Goal: Transaction & Acquisition: Book appointment/travel/reservation

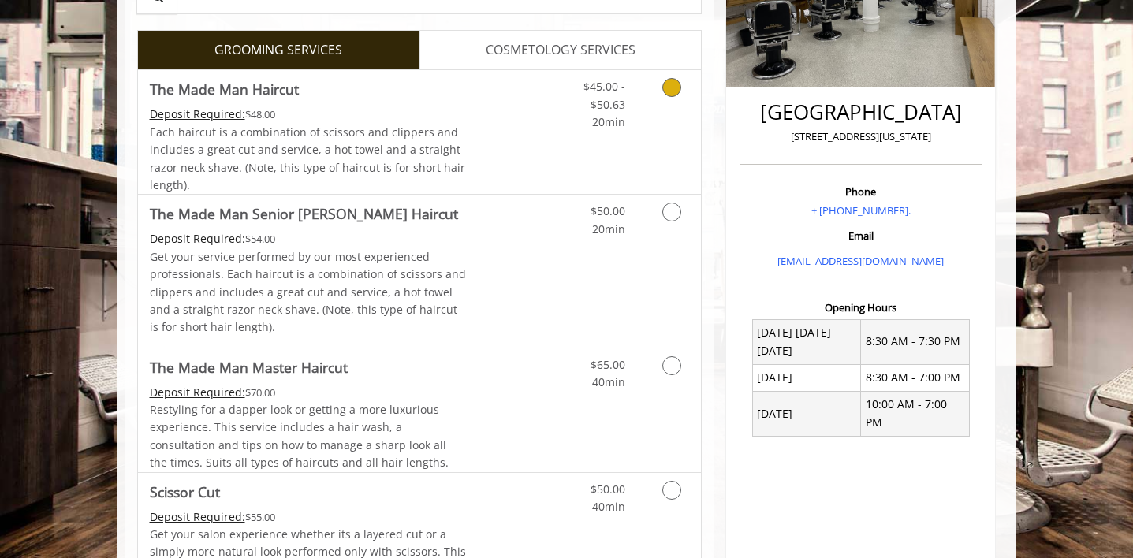
scroll to position [325, 0]
click at [675, 213] on icon "Grooming services" at bounding box center [671, 211] width 19 height 19
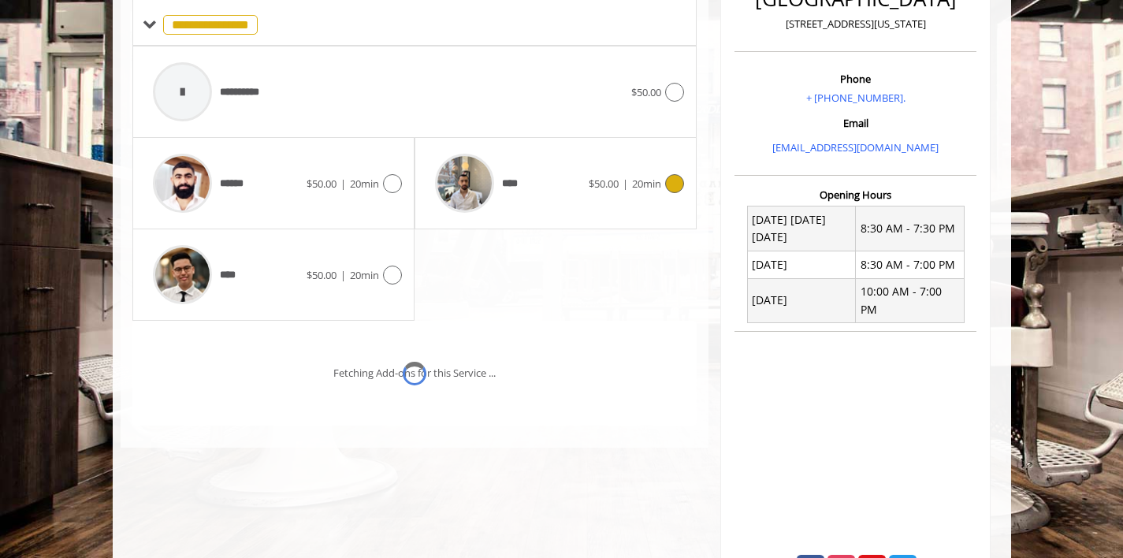
scroll to position [440, 0]
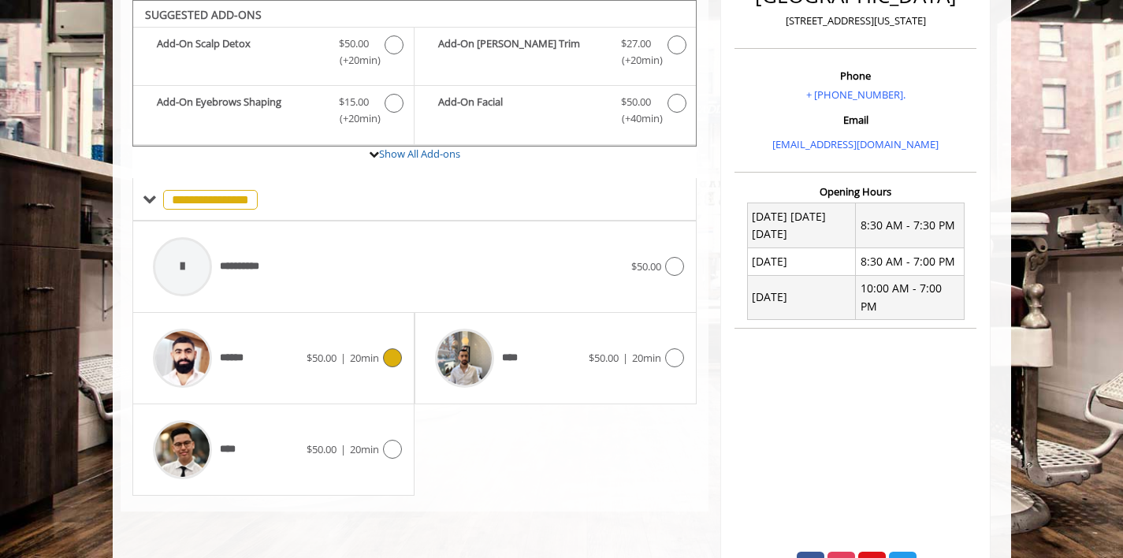
click at [391, 360] on icon at bounding box center [392, 357] width 19 height 19
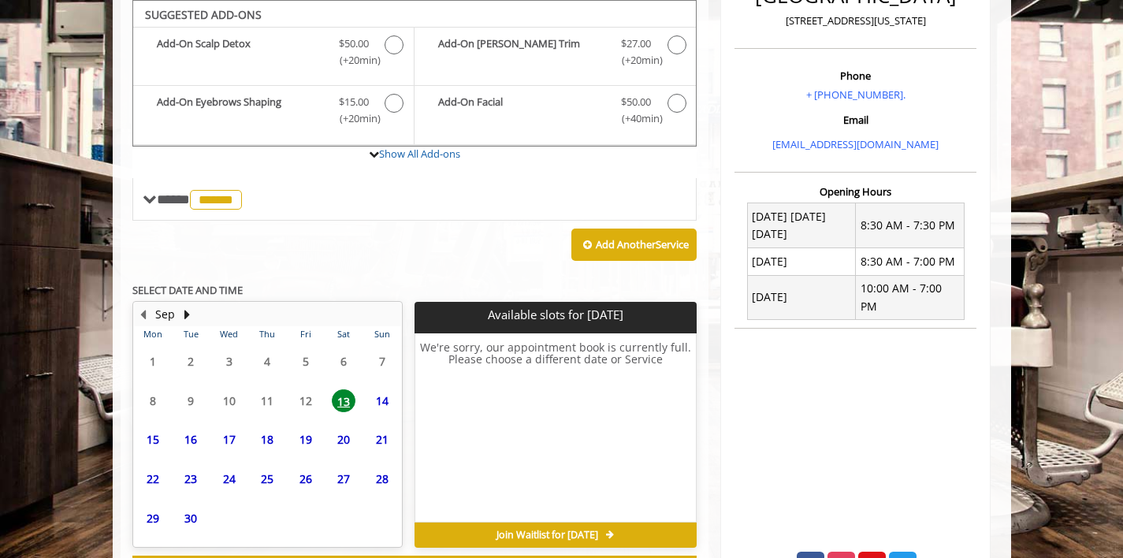
scroll to position [441, 0]
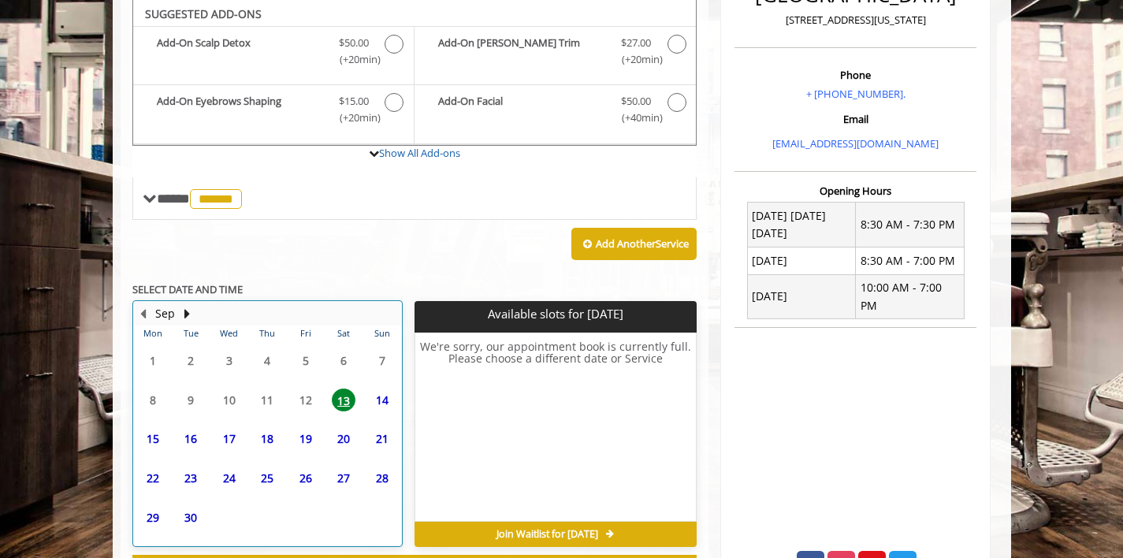
click at [269, 401] on table "Mon Tue Wed Thu Fri Sat Sun 1 2 3 4 5 6 7 8 9 10 11 12 13 14 15 16 17 18 19 20 …" at bounding box center [267, 436] width 267 height 220
click at [232, 402] on table "Mon Tue Wed Thu Fri Sat Sun 1 2 3 4 5 6 7 8 9 10 11 12 13 14 15 16 17 18 19 20 …" at bounding box center [267, 436] width 267 height 220
click at [192, 401] on table "Mon Tue Wed Thu Fri Sat Sun 1 2 3 4 5 6 7 8 9 10 11 12 13 14 15 16 17 18 19 20 …" at bounding box center [267, 436] width 267 height 220
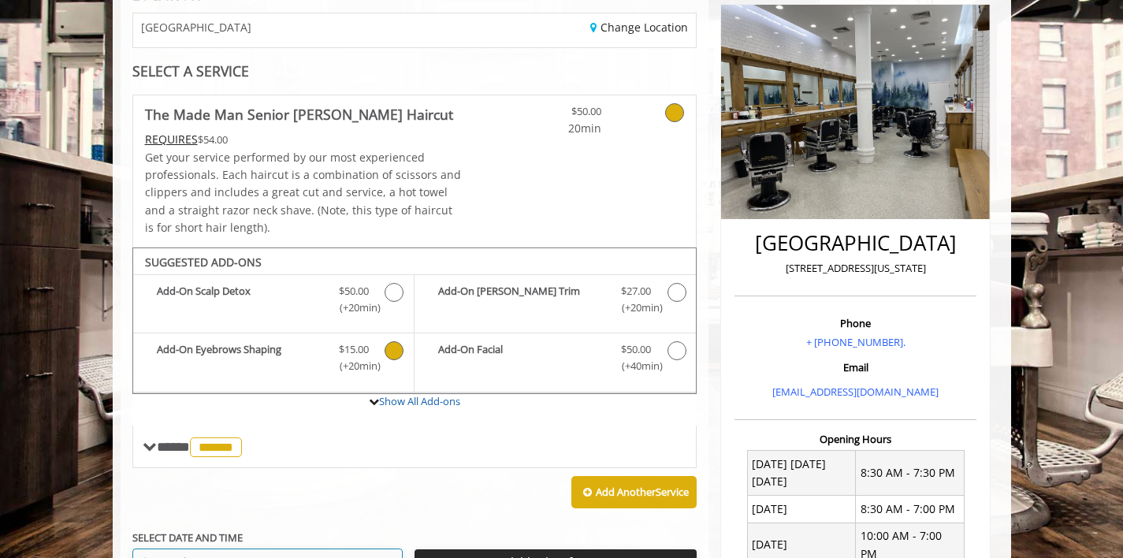
scroll to position [225, 0]
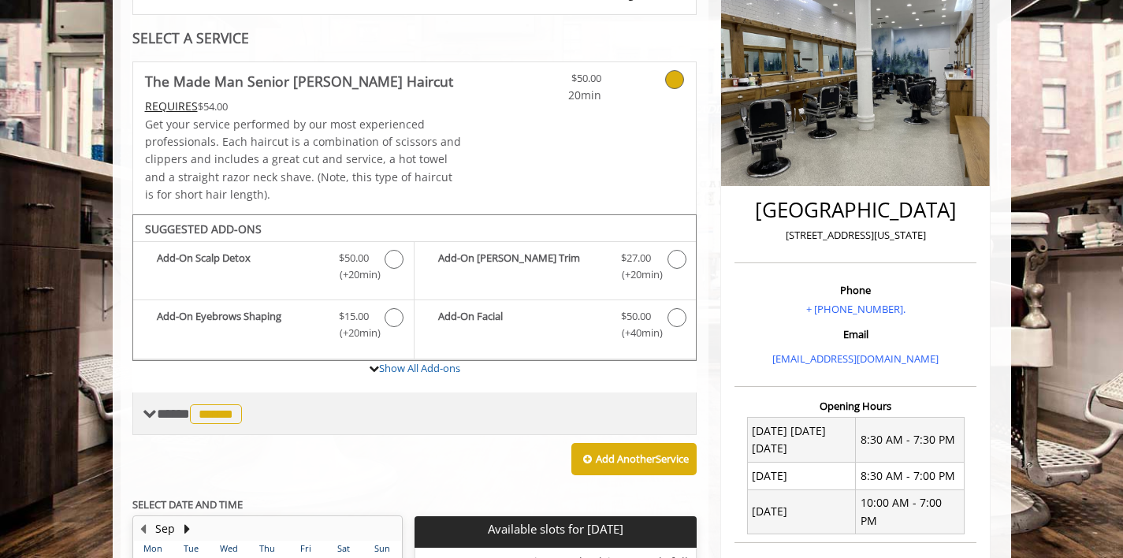
click at [165, 408] on span "**** ****** ********" at bounding box center [201, 414] width 89 height 14
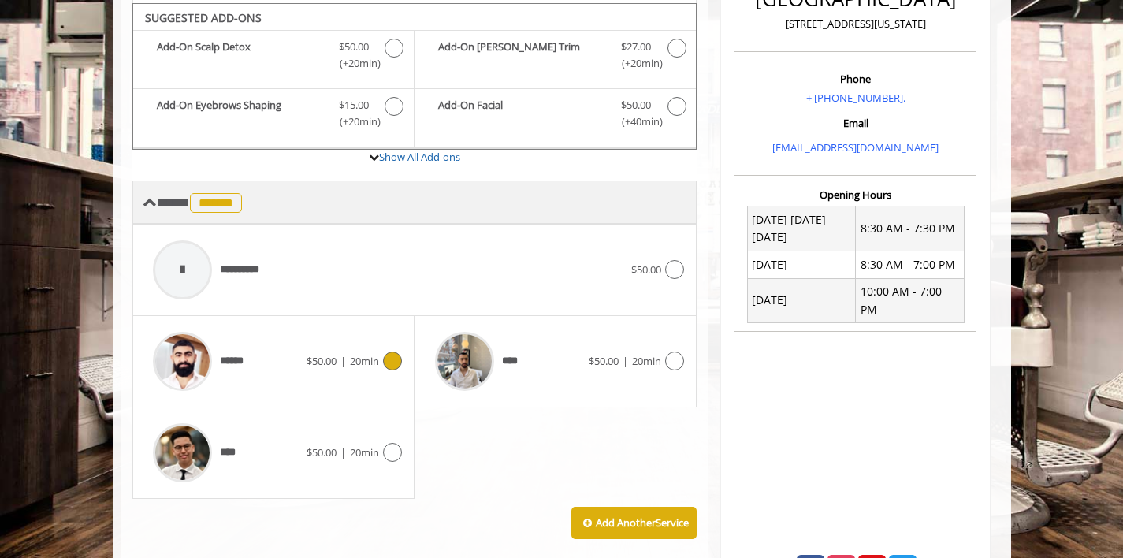
scroll to position [438, 0]
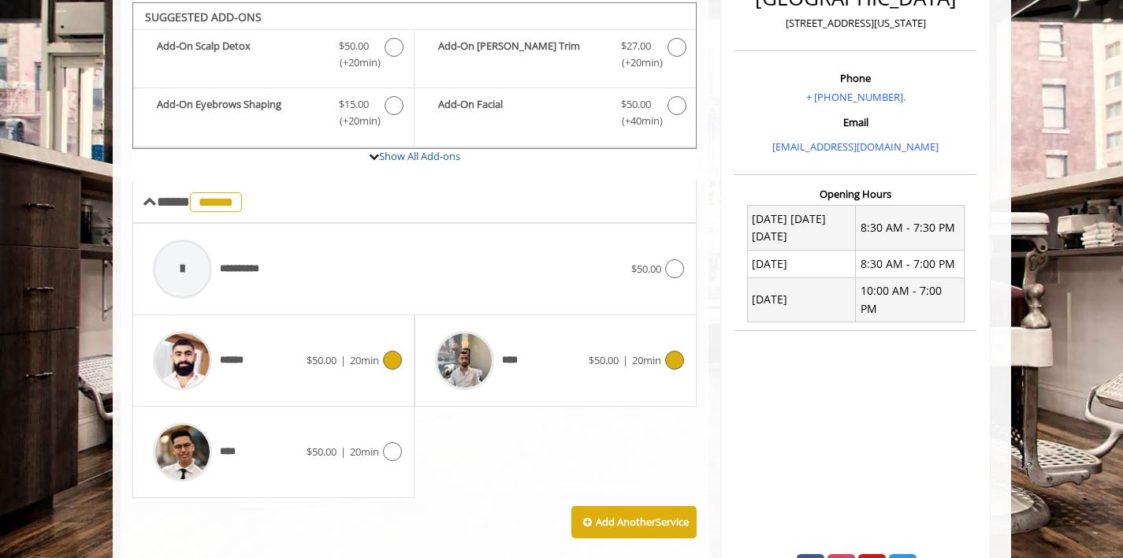
click at [679, 361] on icon at bounding box center [674, 360] width 19 height 19
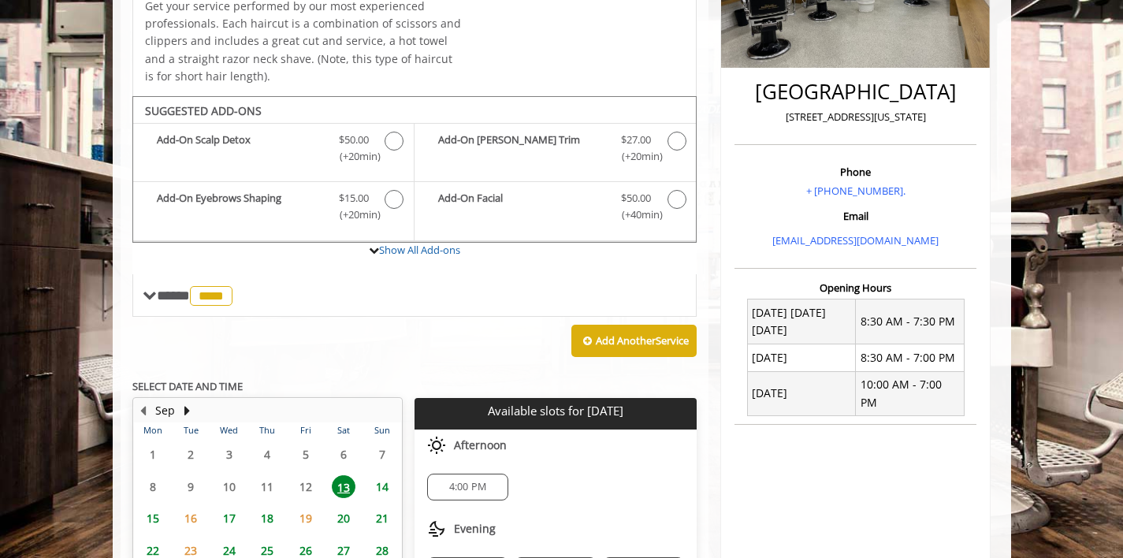
scroll to position [336, 0]
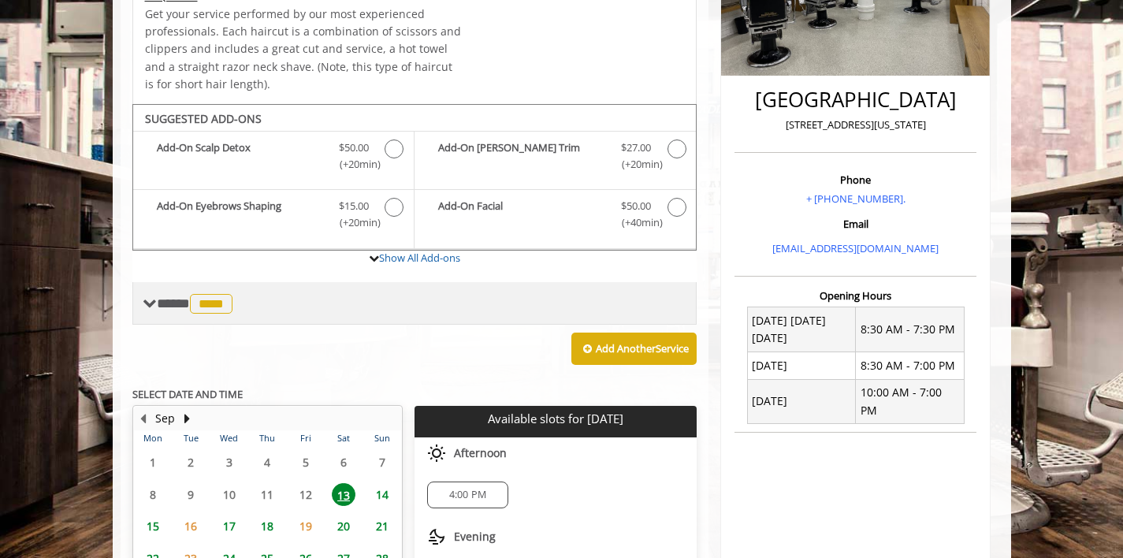
click at [176, 311] on span "**** **** ********" at bounding box center [197, 303] width 80 height 14
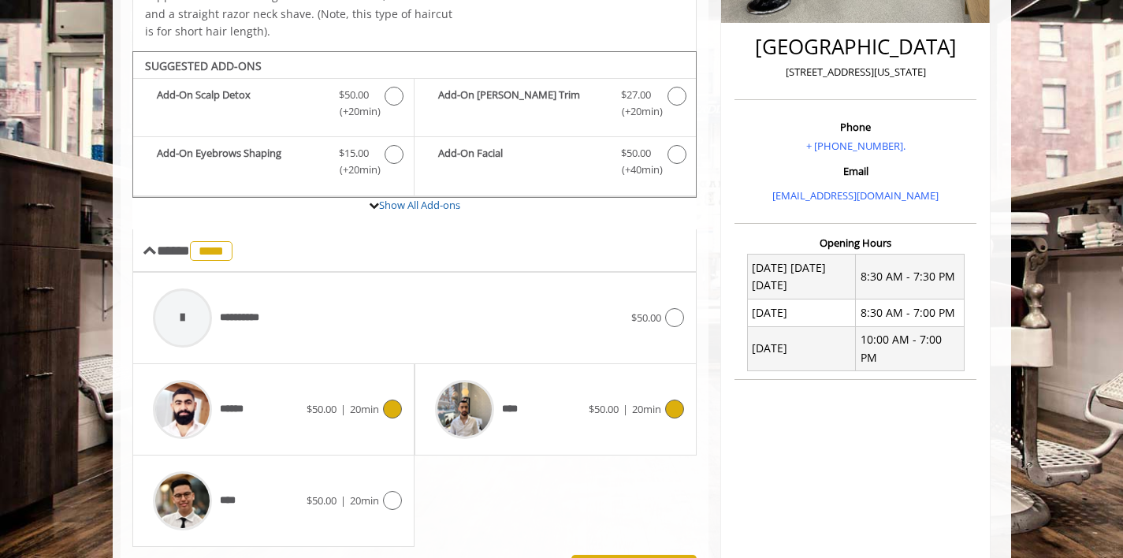
scroll to position [401, 0]
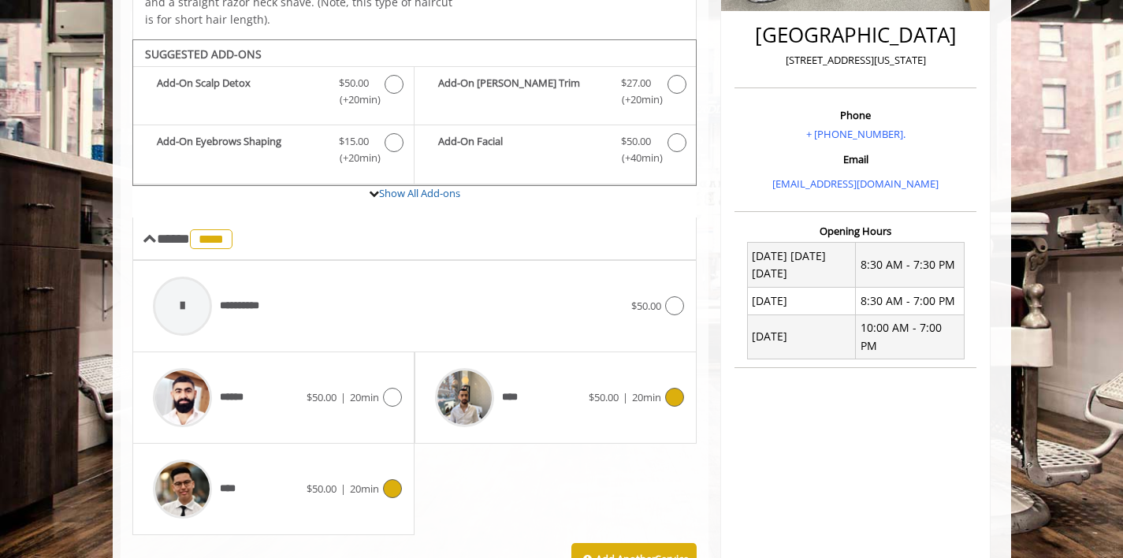
click at [243, 479] on div "****" at bounding box center [226, 489] width 162 height 75
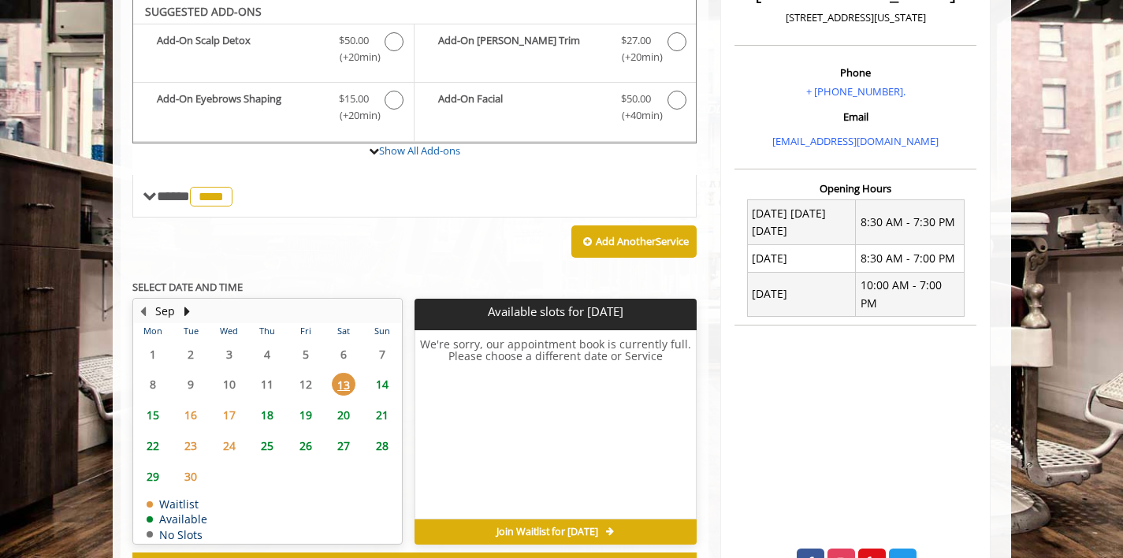
scroll to position [441, 0]
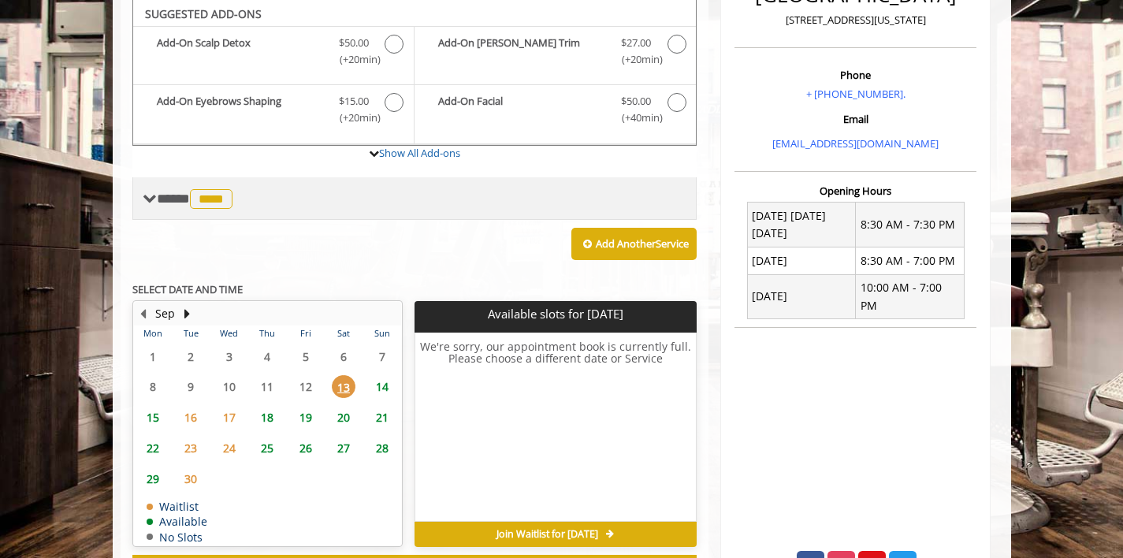
click at [155, 199] on span at bounding box center [150, 199] width 14 height 14
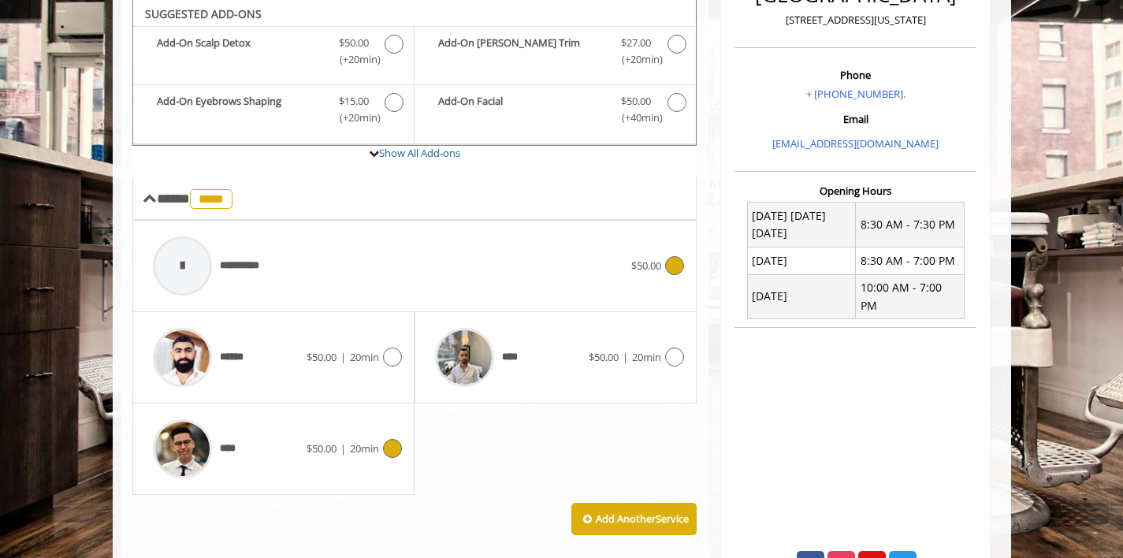
click at [171, 259] on div at bounding box center [182, 266] width 59 height 59
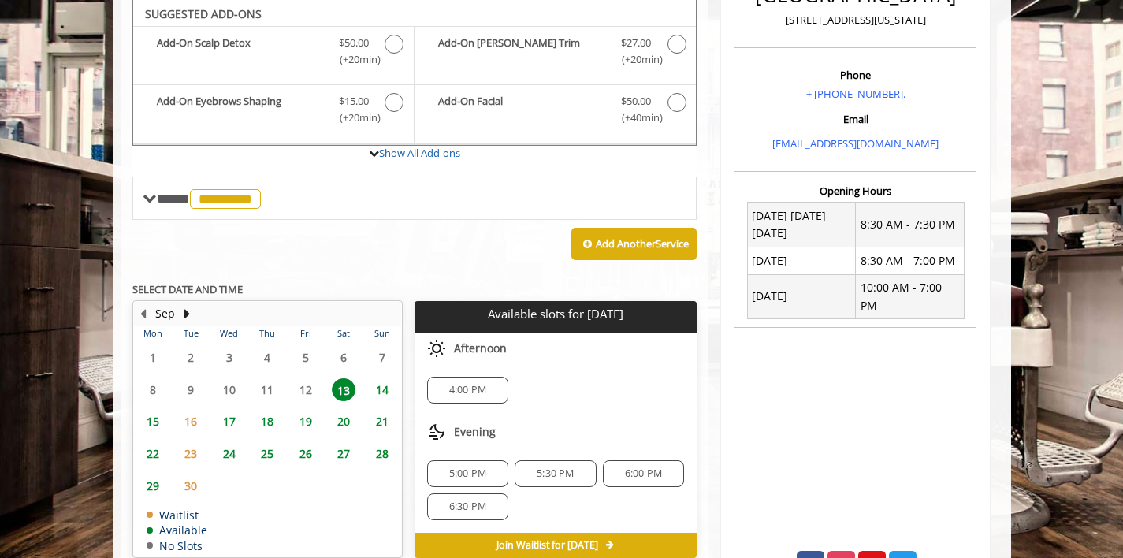
scroll to position [292, 0]
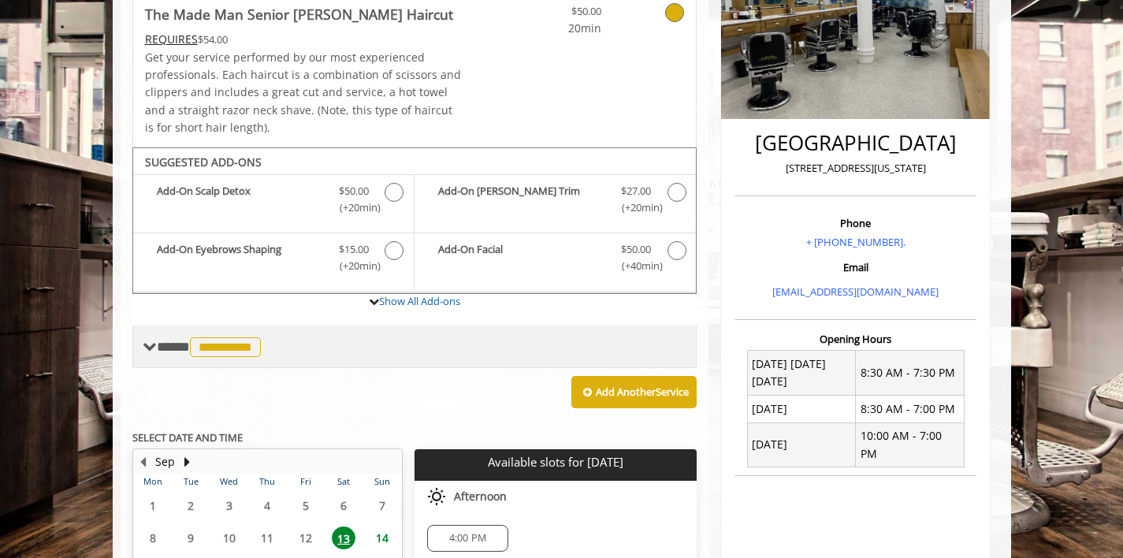
click at [203, 348] on span "**********" at bounding box center [225, 347] width 71 height 20
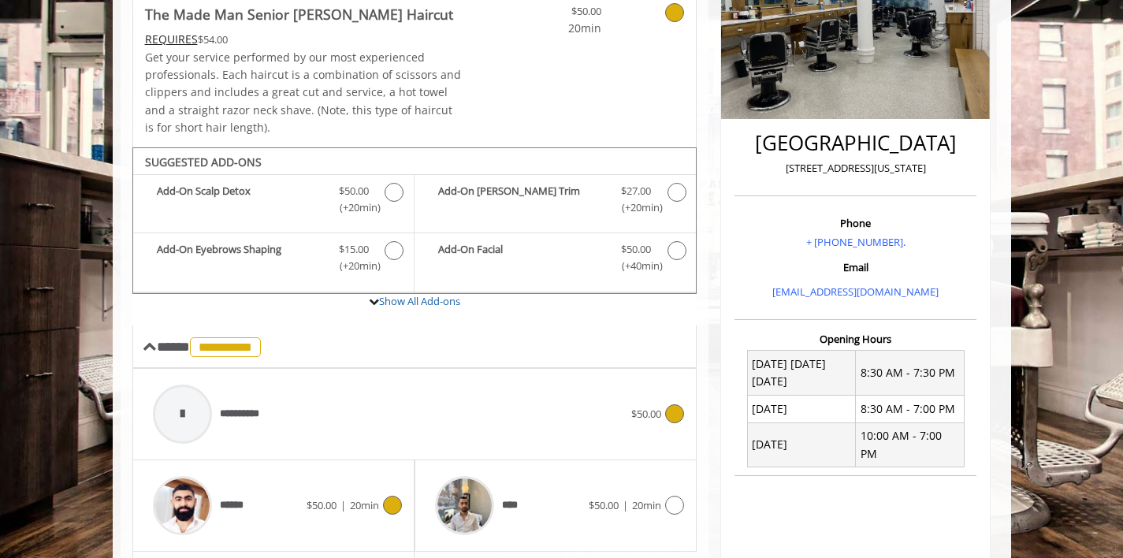
click at [222, 494] on span "******" at bounding box center [199, 505] width 108 height 75
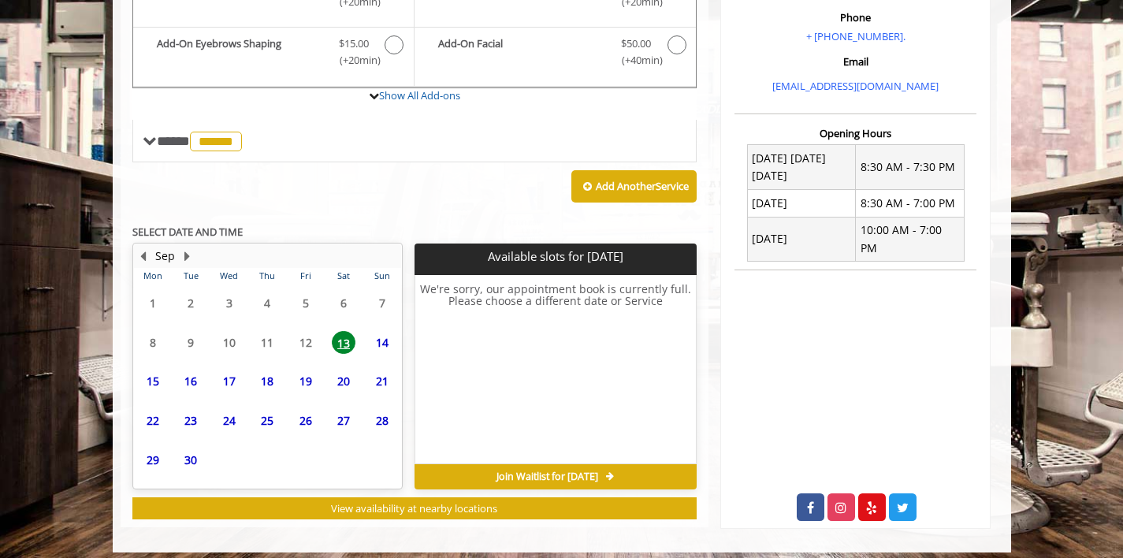
scroll to position [499, 0]
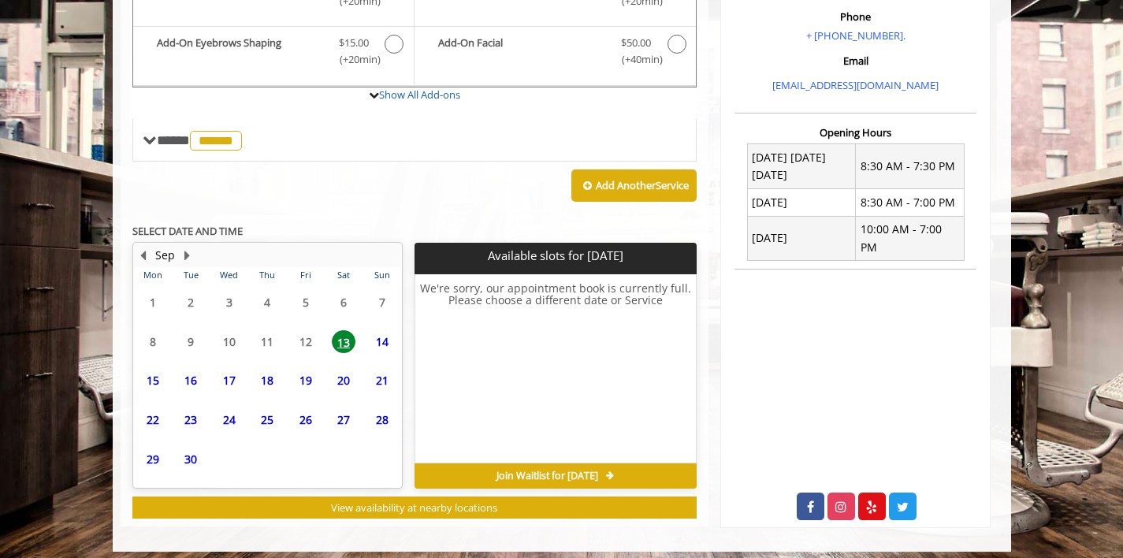
click at [378, 344] on span "14" at bounding box center [383, 341] width 24 height 23
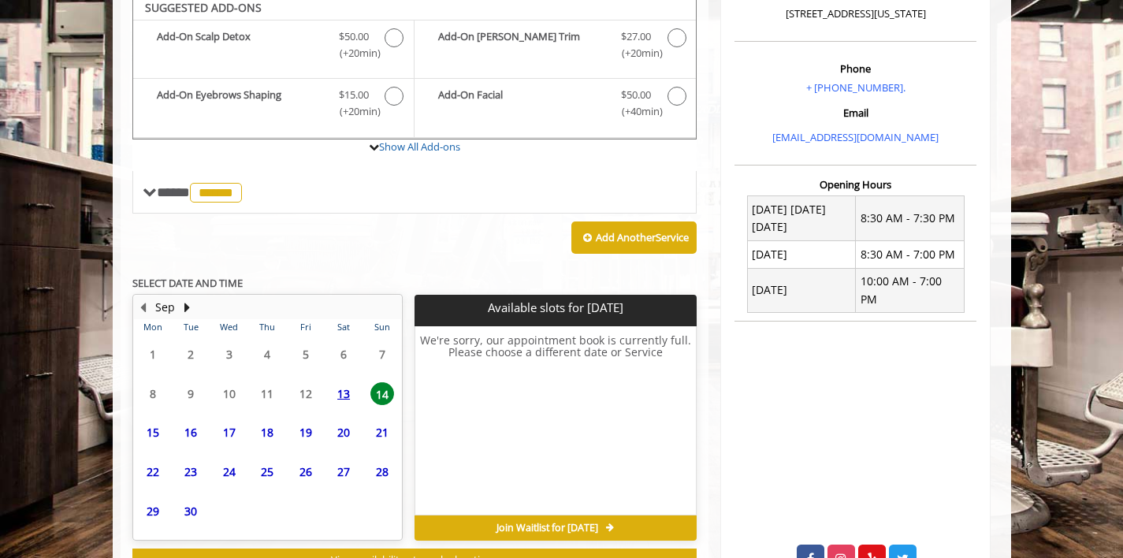
scroll to position [441, 0]
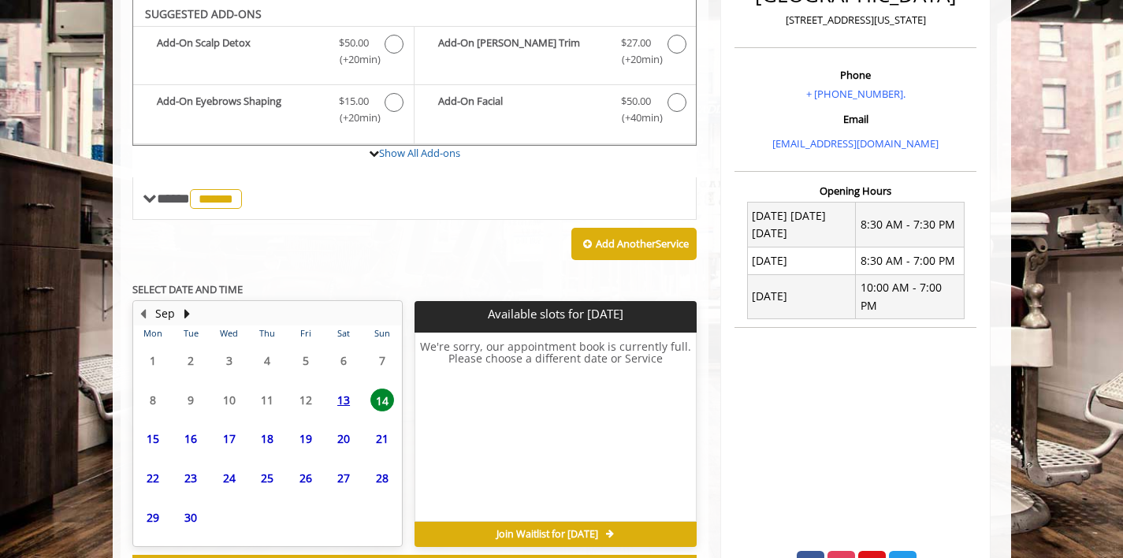
click at [151, 434] on span "15" at bounding box center [153, 438] width 24 height 23
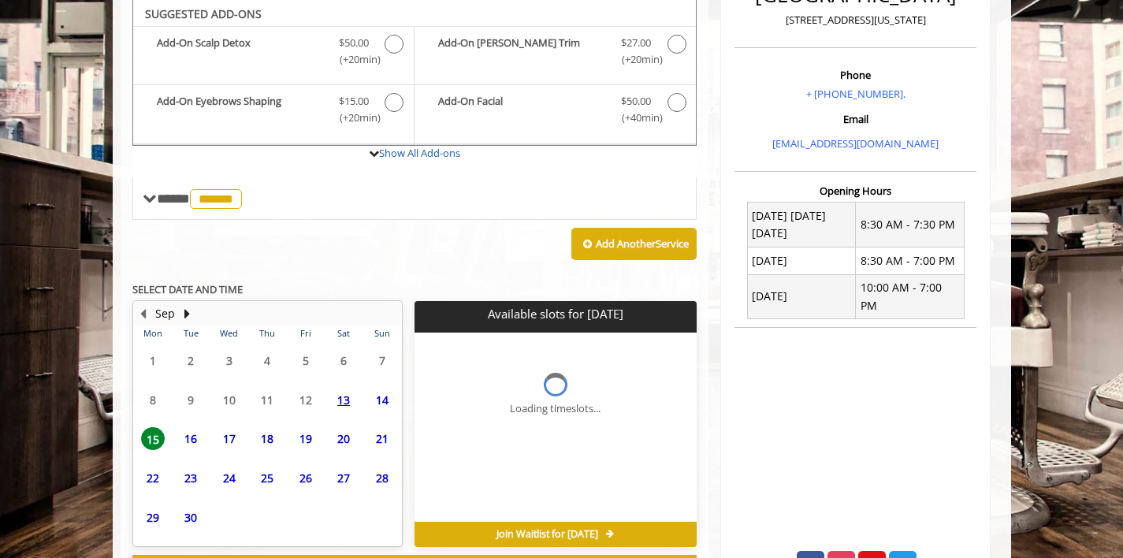
scroll to position [507, 0]
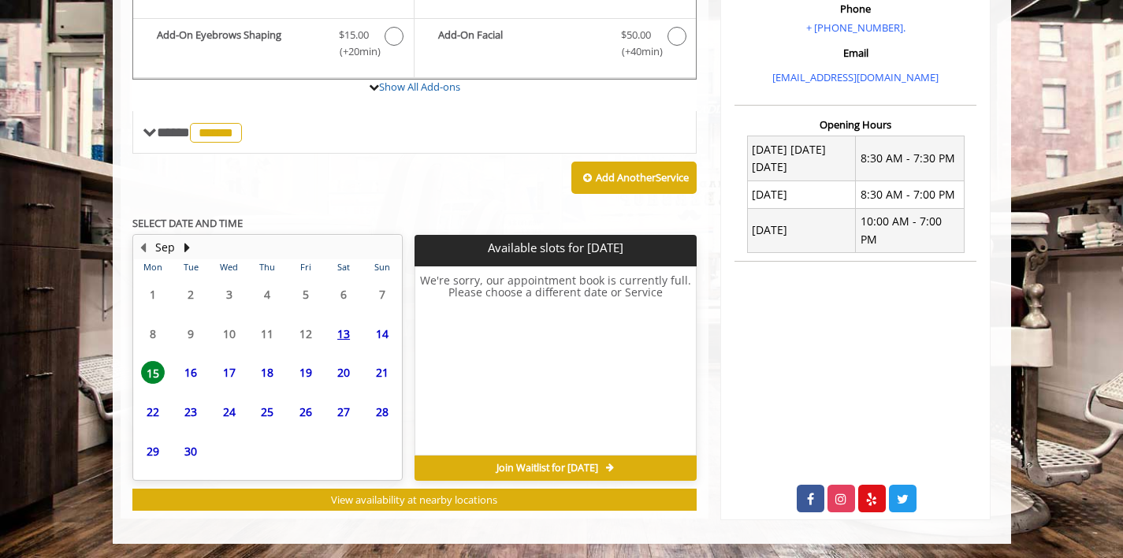
click at [188, 379] on span "16" at bounding box center [191, 372] width 24 height 23
click at [234, 378] on span "17" at bounding box center [230, 372] width 24 height 23
click at [306, 368] on span "19" at bounding box center [306, 372] width 24 height 23
click at [338, 367] on span "20" at bounding box center [344, 372] width 24 height 23
click at [375, 372] on span "21" at bounding box center [383, 372] width 24 height 23
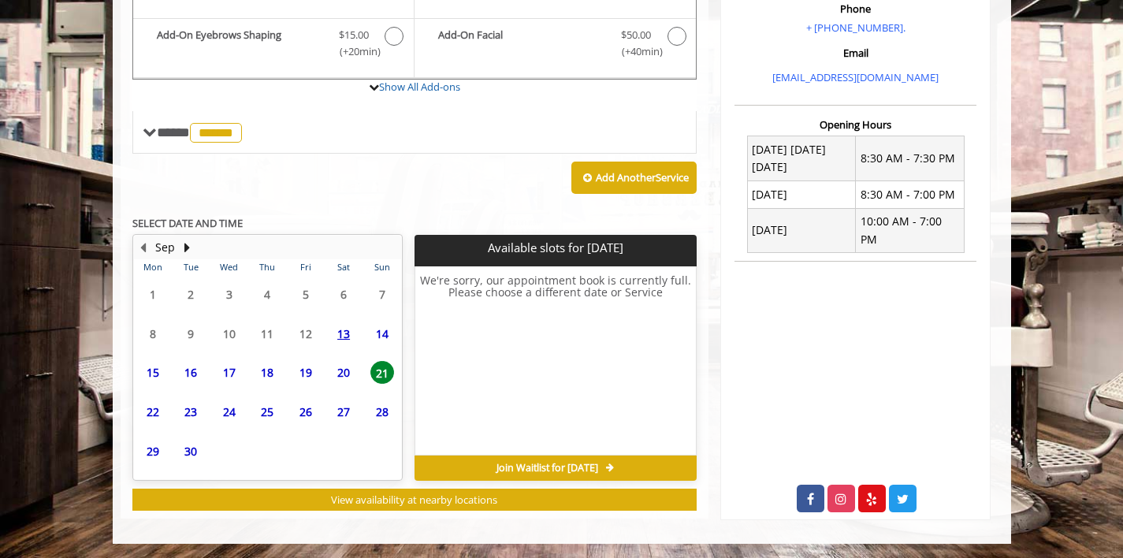
click at [310, 422] on span "26" at bounding box center [306, 412] width 24 height 23
click at [379, 416] on span "28" at bounding box center [383, 412] width 24 height 23
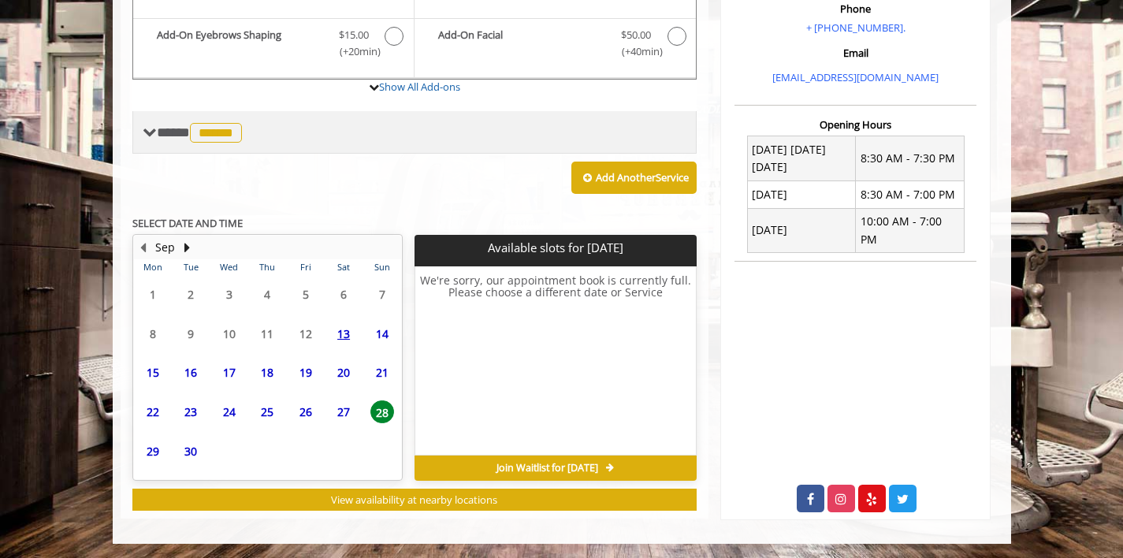
click at [233, 138] on span "******" at bounding box center [216, 133] width 52 height 20
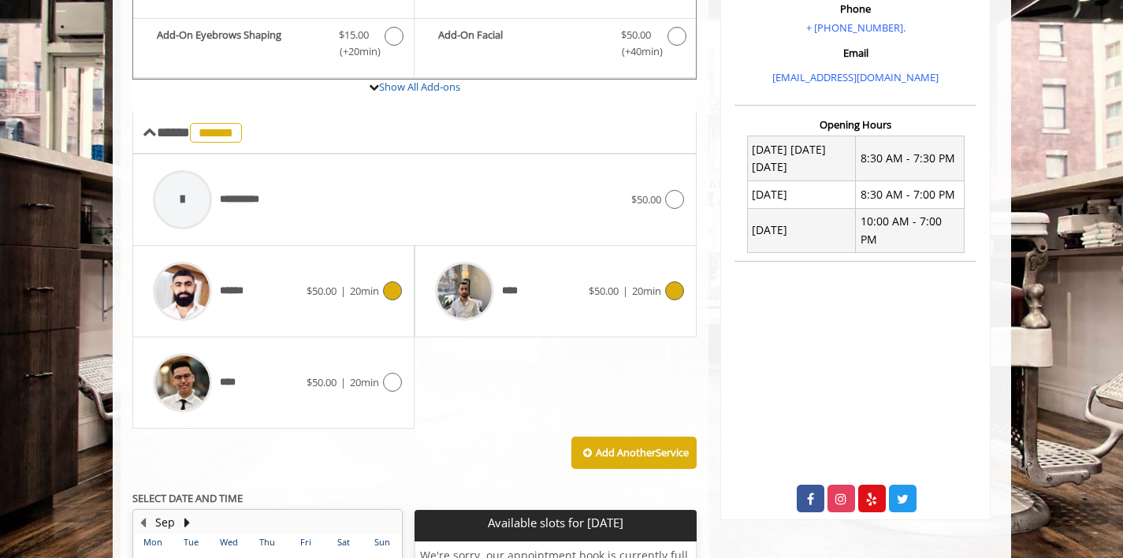
click at [600, 289] on span "$50.00" at bounding box center [604, 291] width 30 height 14
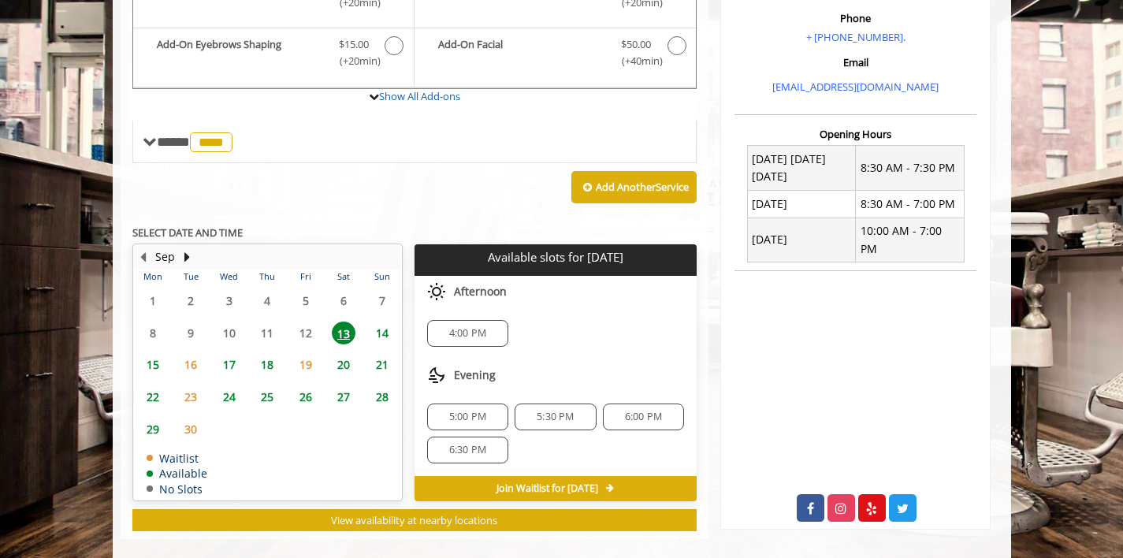
scroll to position [518, 0]
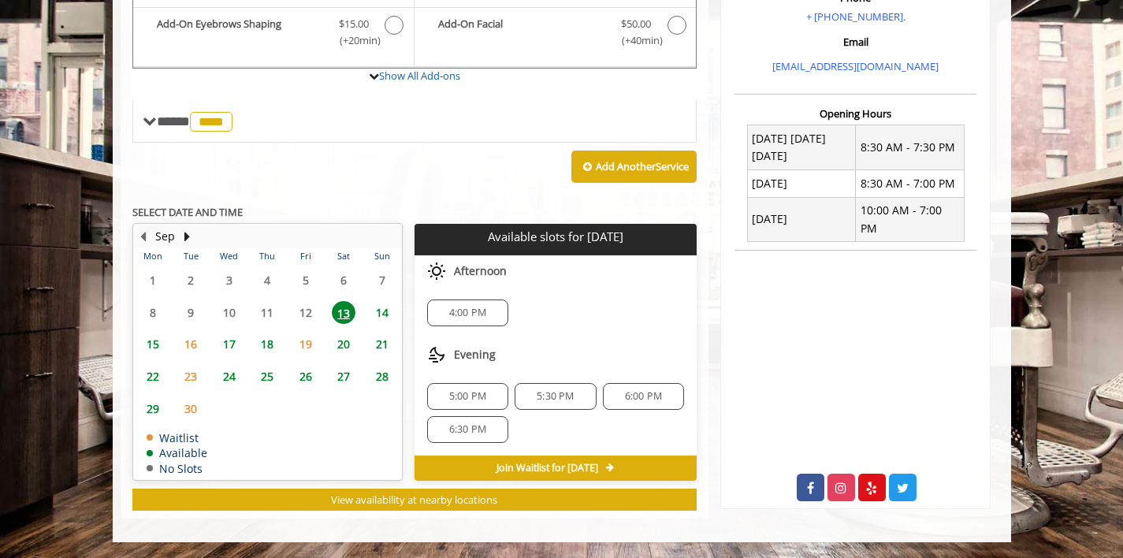
click at [382, 315] on span "14" at bounding box center [383, 312] width 24 height 23
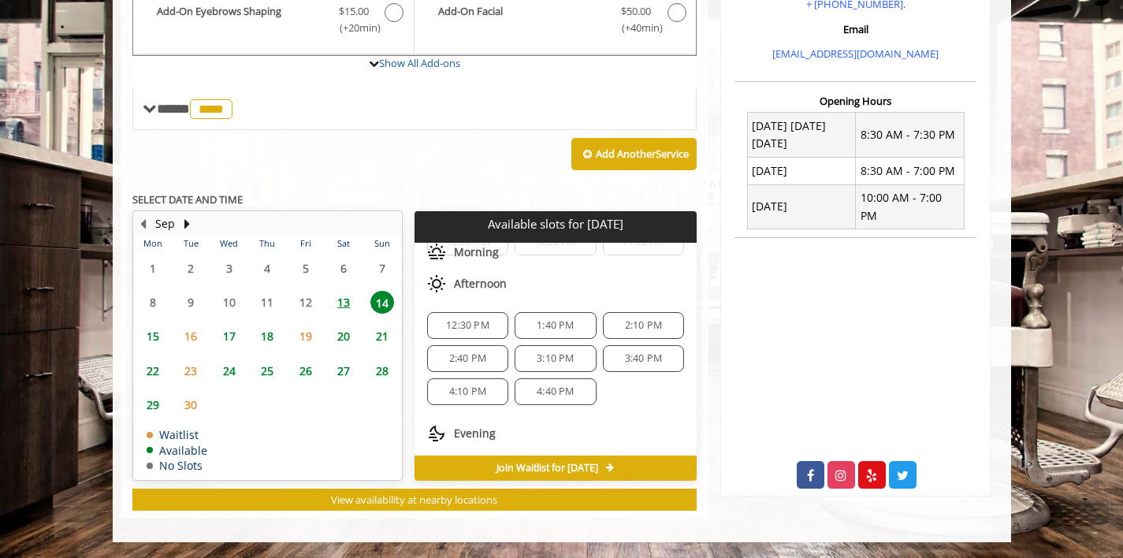
scroll to position [59, 0]
